Goal: Transaction & Acquisition: Purchase product/service

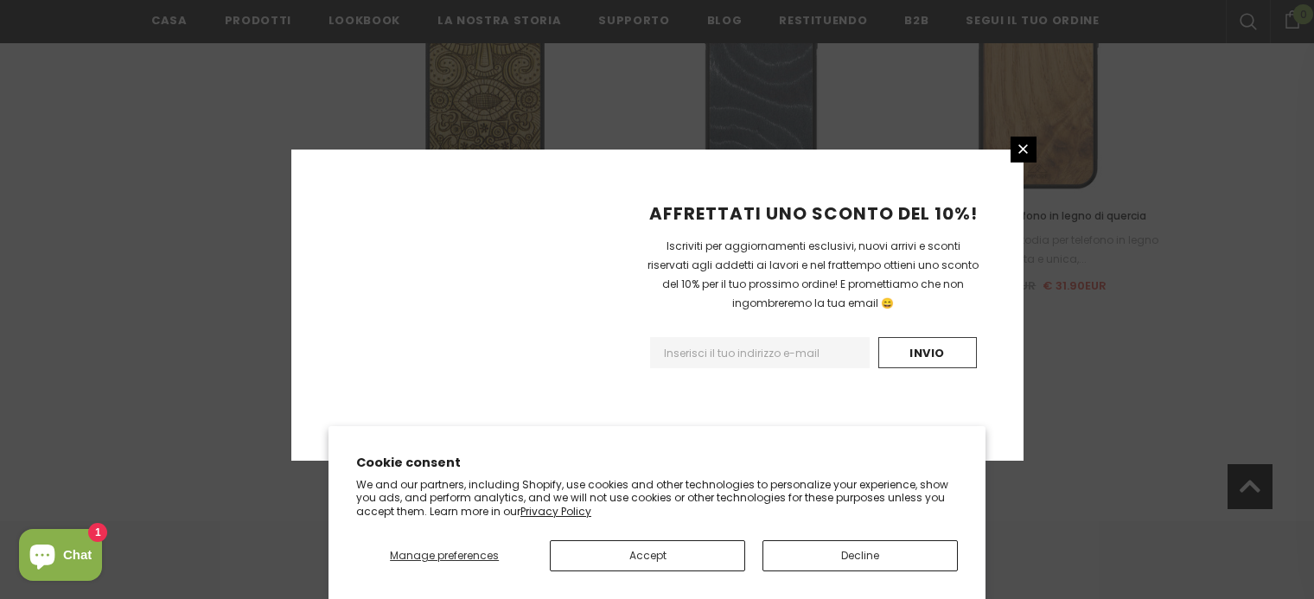
scroll to position [2134, 0]
